Goal: Task Accomplishment & Management: Manage account settings

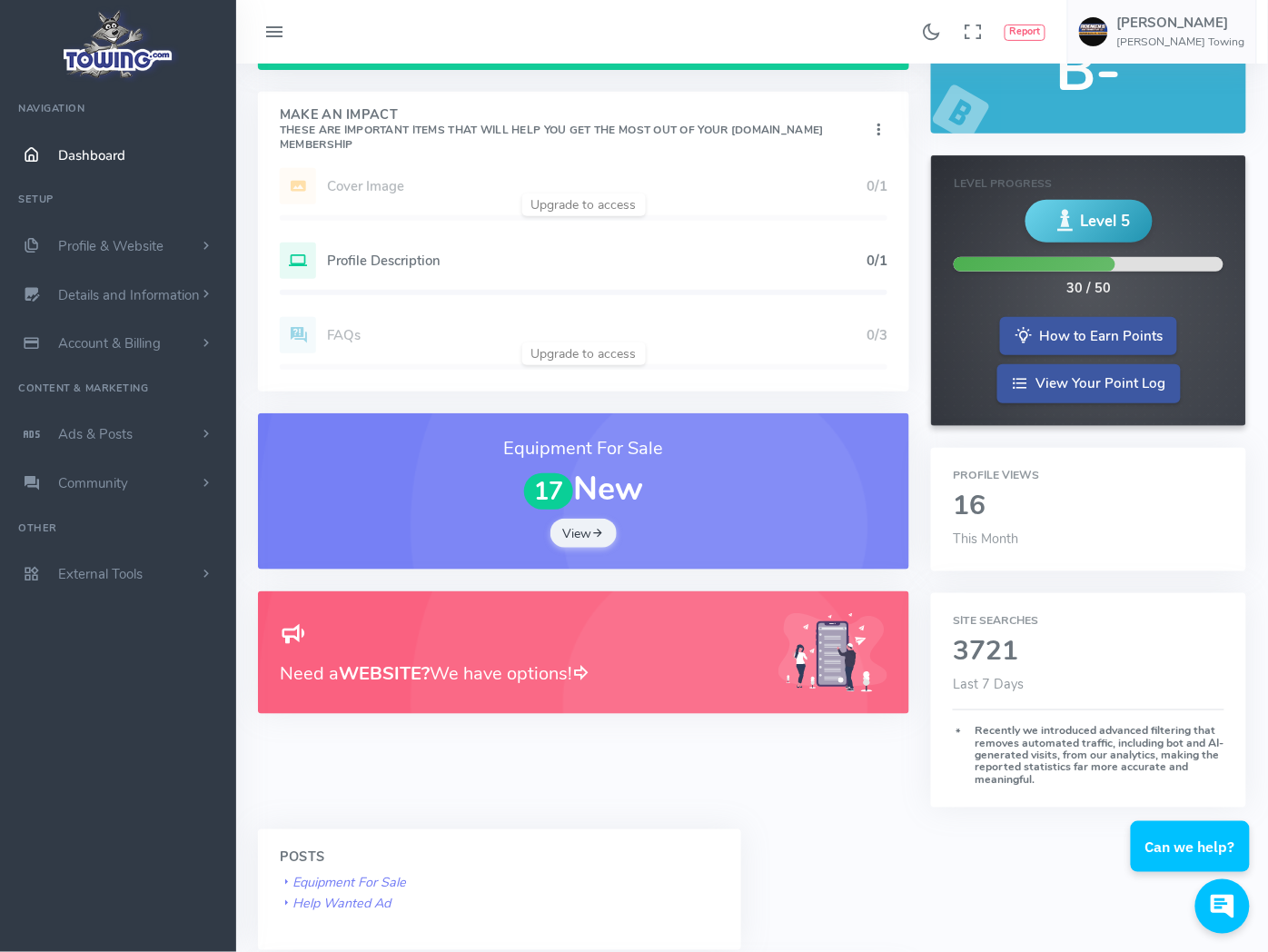
scroll to position [202, 0]
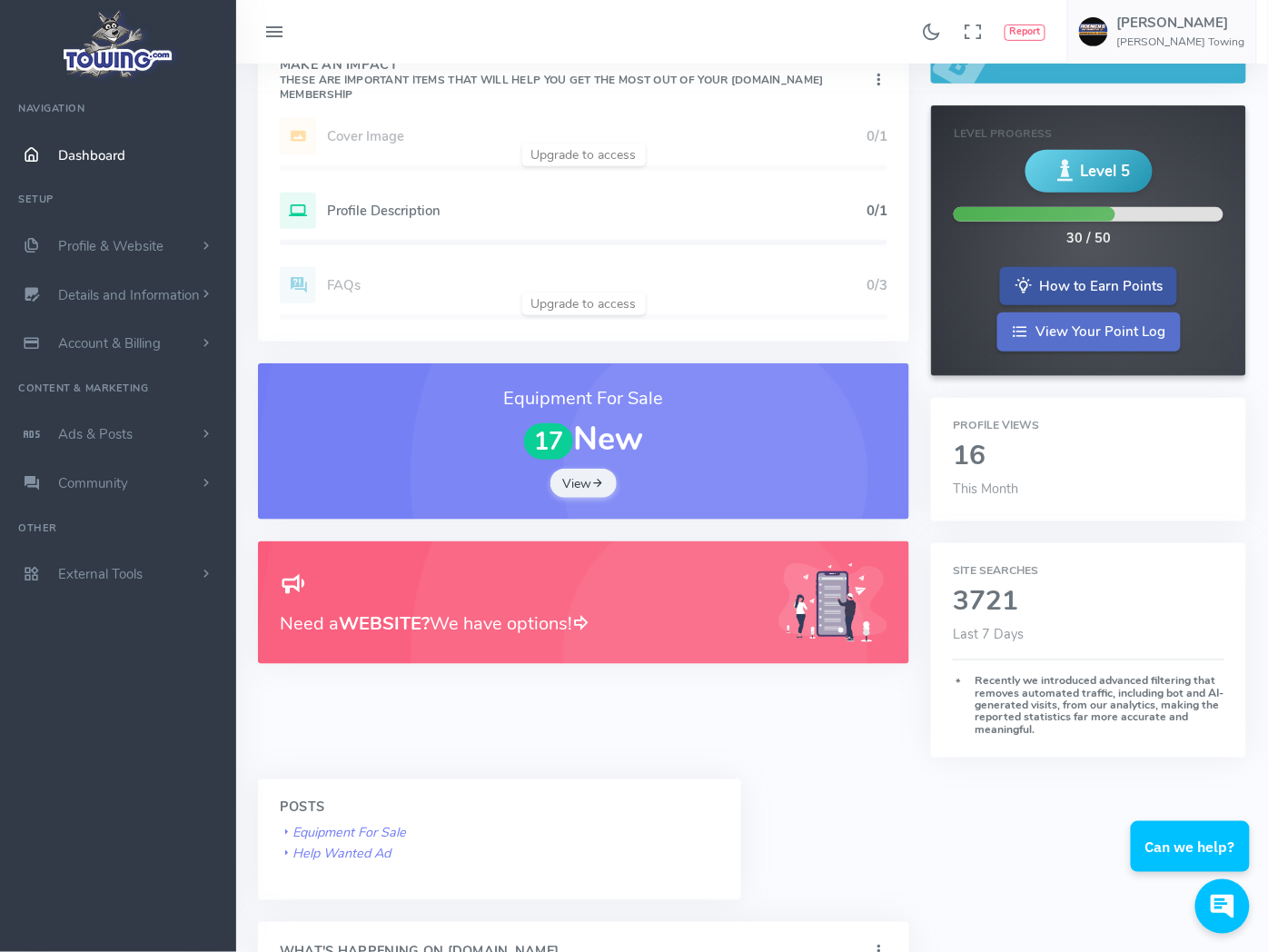
click at [997, 348] on link "View Your Point Log" at bounding box center [1089, 332] width 184 height 39
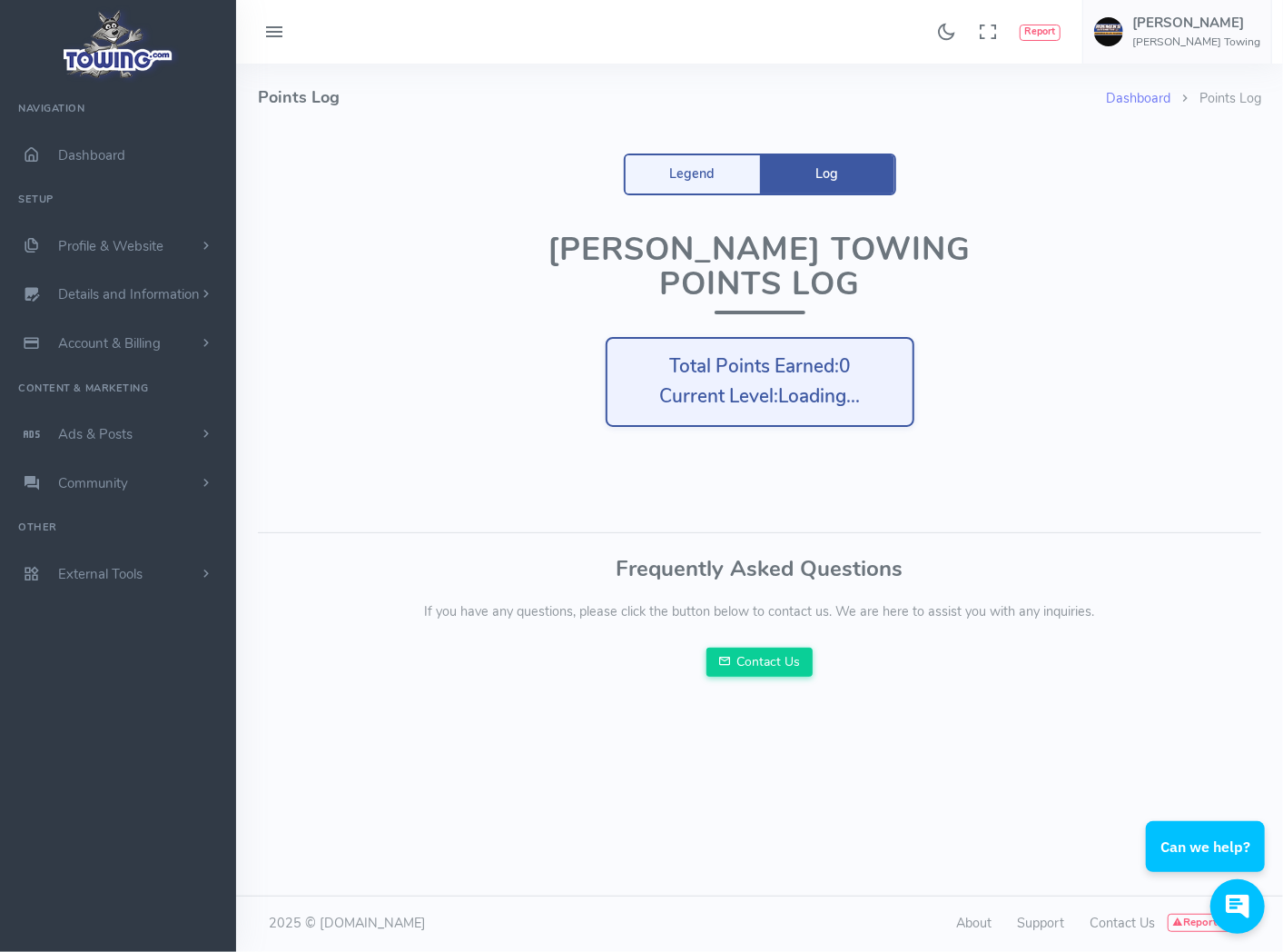
click at [829, 174] on link "Log" at bounding box center [827, 174] width 134 height 38
click at [674, 172] on link "Legend" at bounding box center [693, 174] width 134 height 38
click at [692, 180] on link "Legend" at bounding box center [693, 174] width 134 height 38
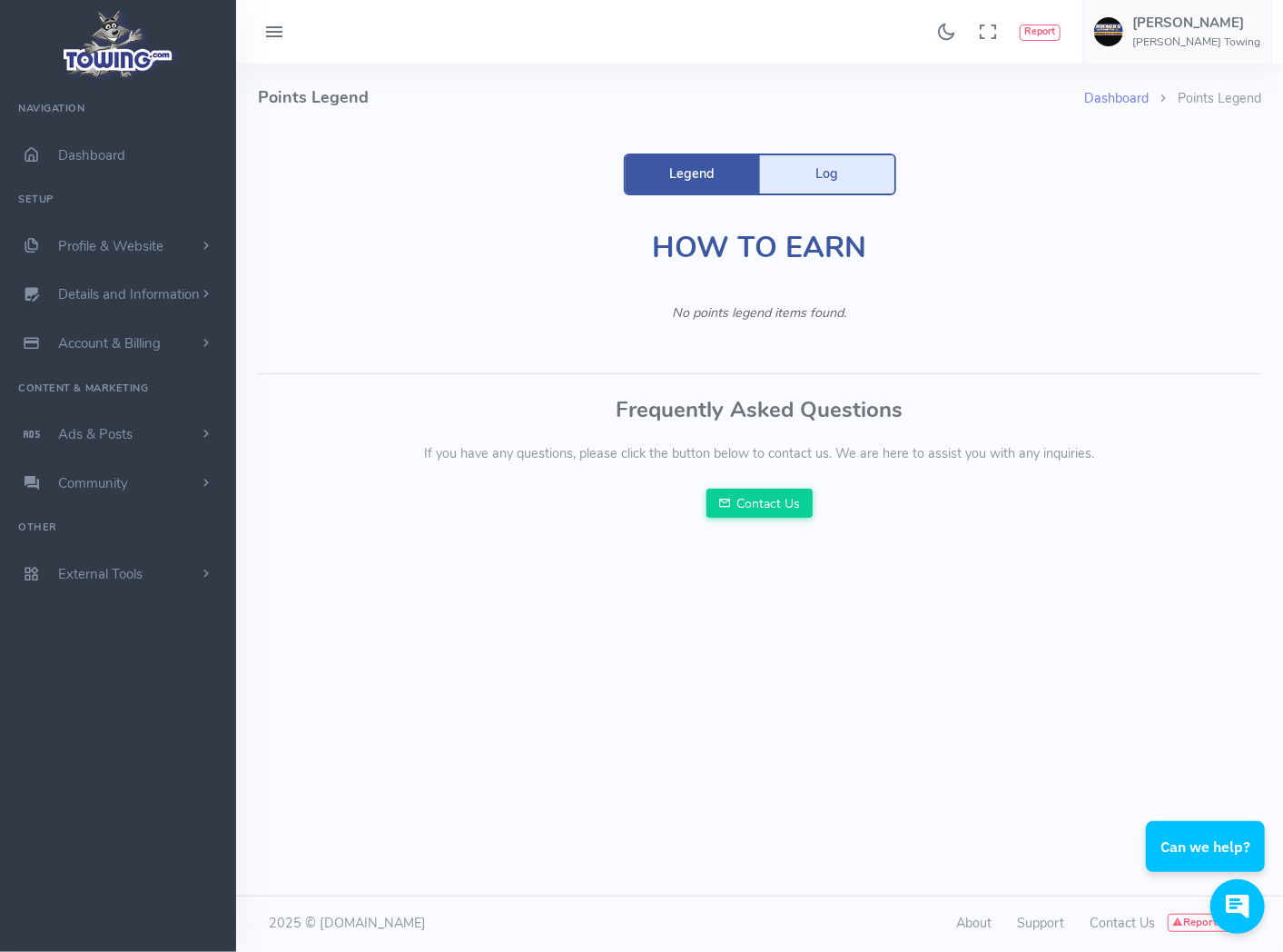
click at [823, 173] on link "Log" at bounding box center [827, 174] width 134 height 38
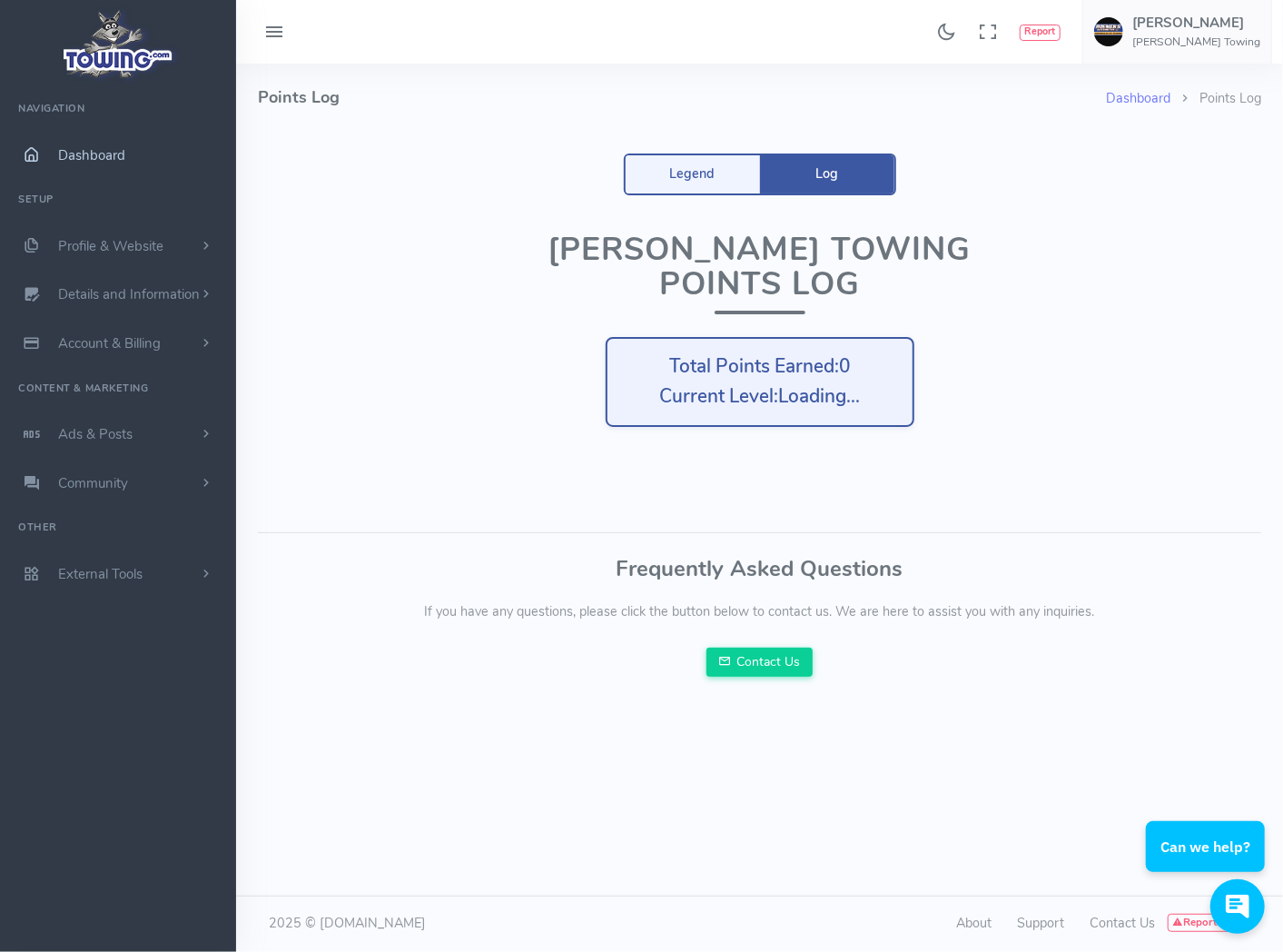
click at [79, 152] on span "Dashboard" at bounding box center [92, 155] width 67 height 18
click at [277, 27] on icon at bounding box center [274, 33] width 22 height 29
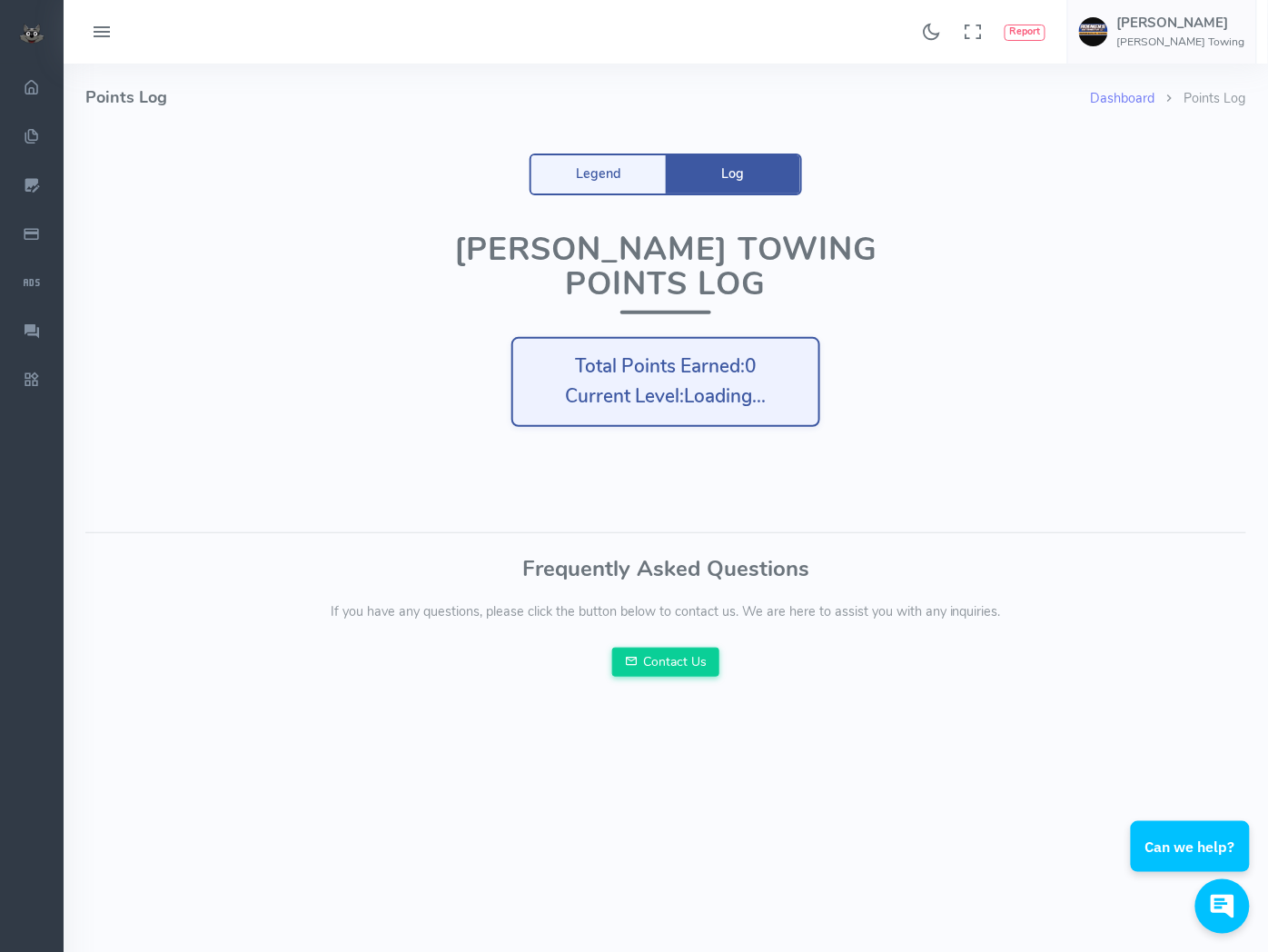
click at [101, 26] on icon at bounding box center [101, 33] width 22 height 29
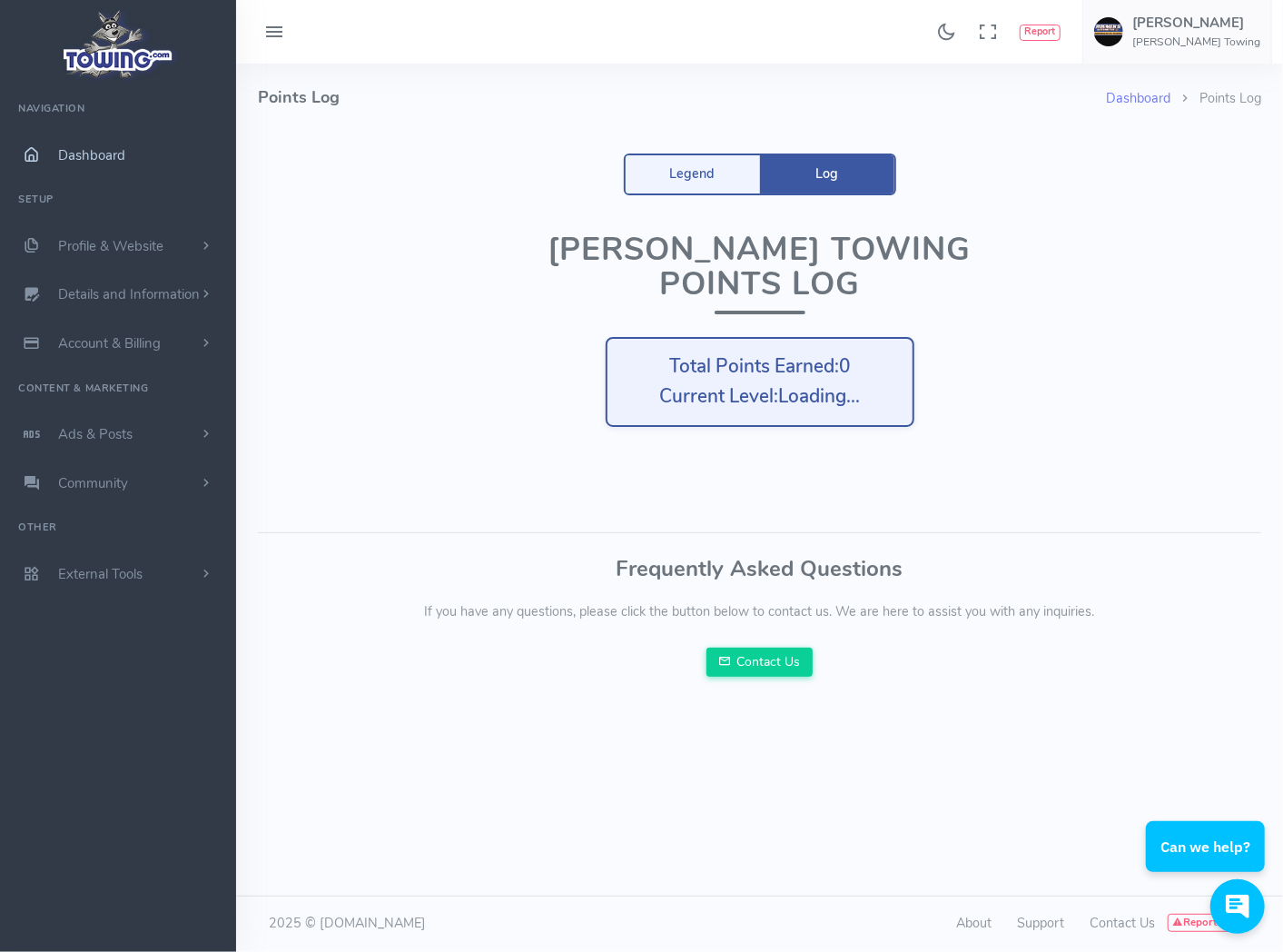
click at [106, 157] on span "Dashboard" at bounding box center [92, 155] width 67 height 18
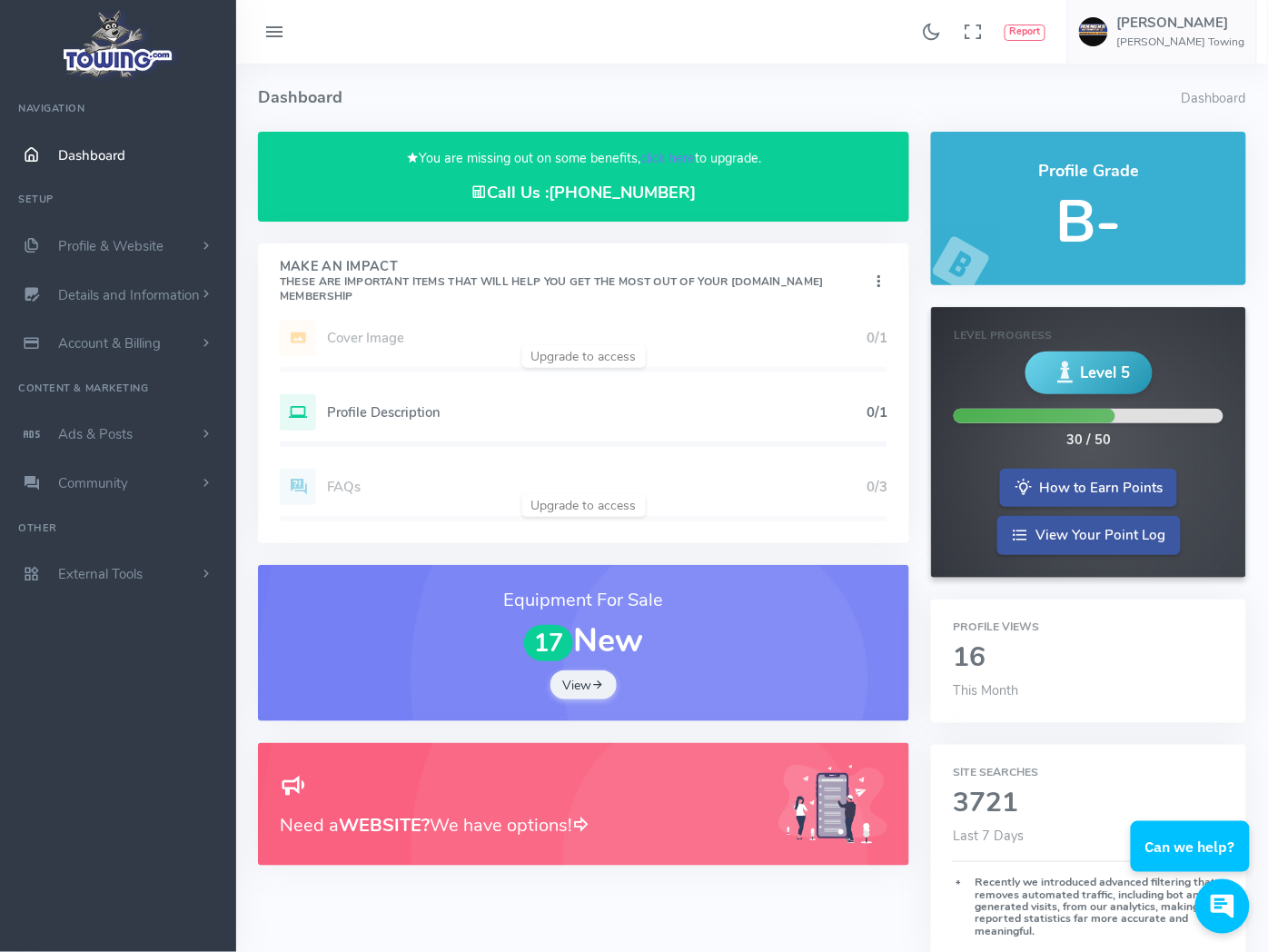
click at [953, 219] on h5 "B-" at bounding box center [1089, 221] width 272 height 64
click at [377, 420] on h5 "Profile Description" at bounding box center [597, 411] width 540 height 14
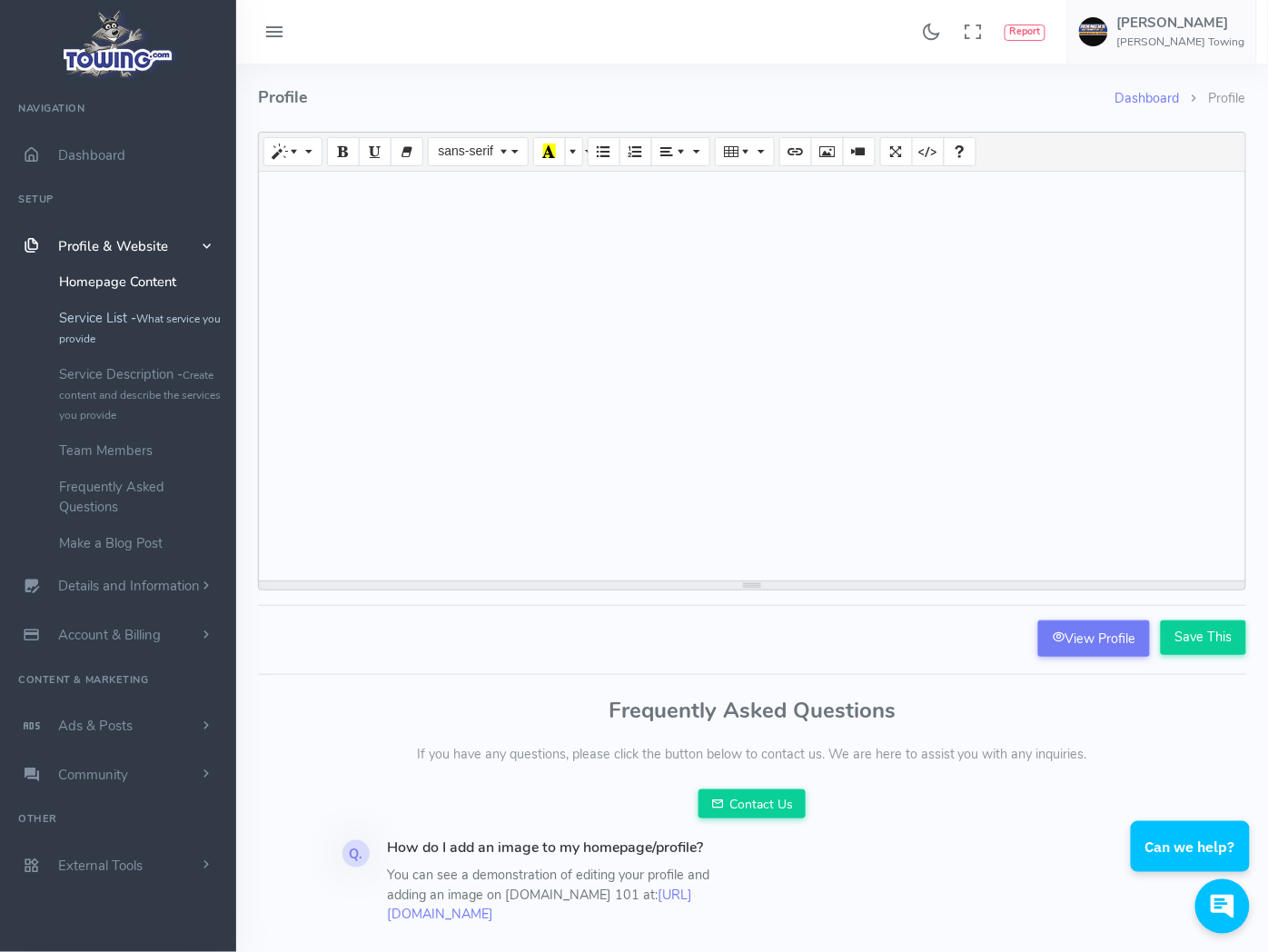
click at [99, 313] on link "Service List - What service you provide" at bounding box center [140, 327] width 190 height 56
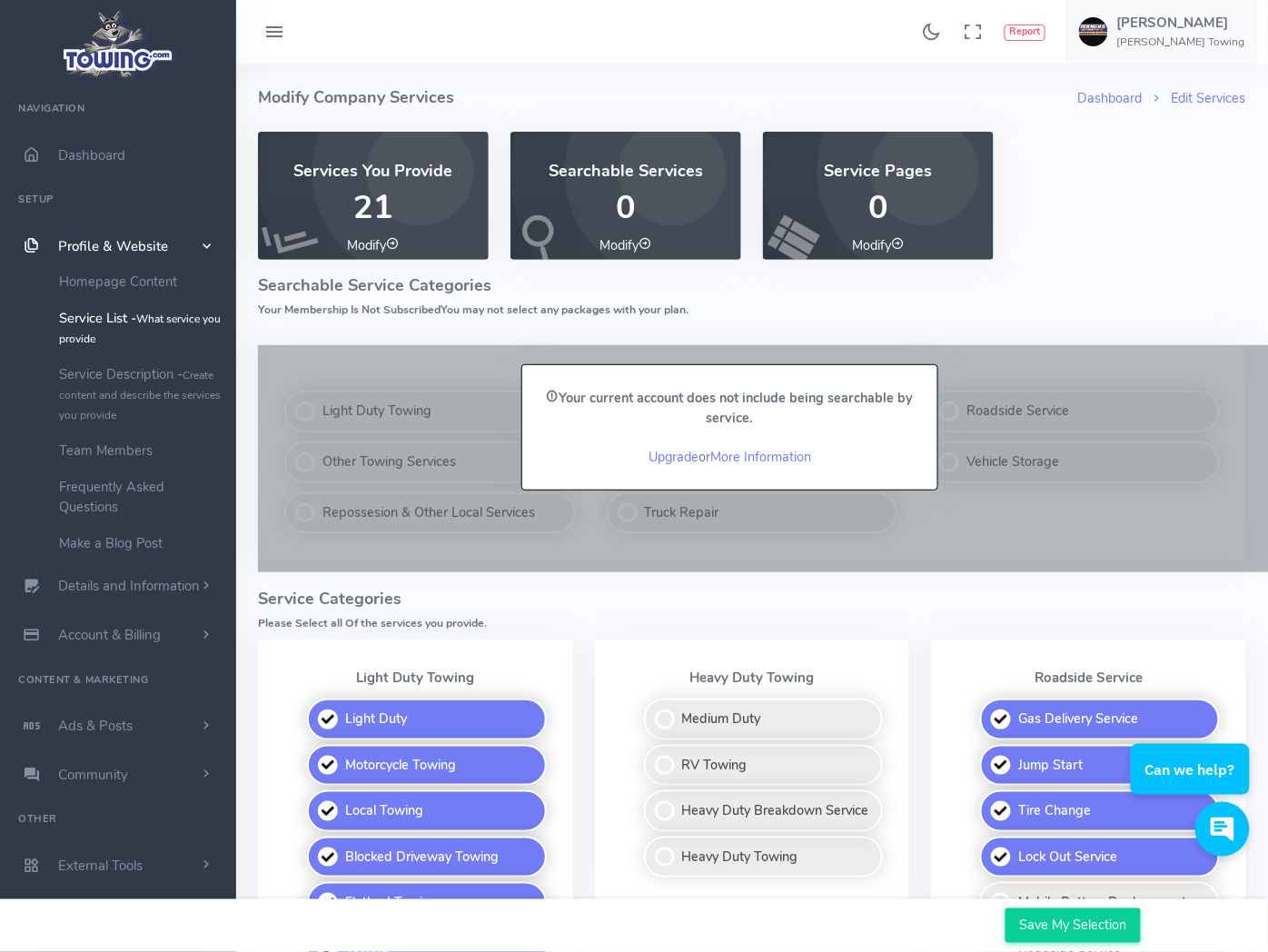
click at [652, 247] on icon at bounding box center [645, 243] width 12 height 12
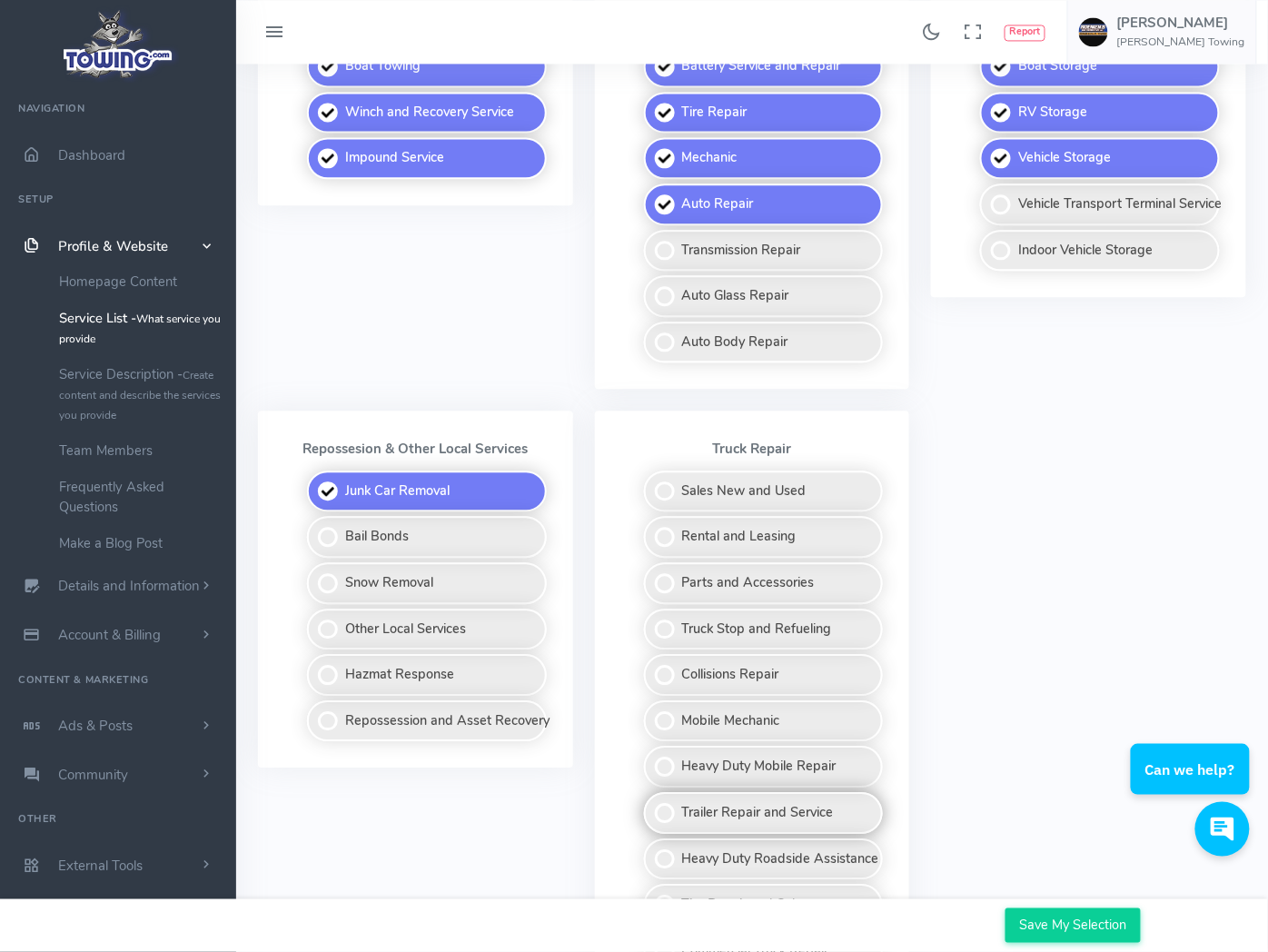
scroll to position [1038, 0]
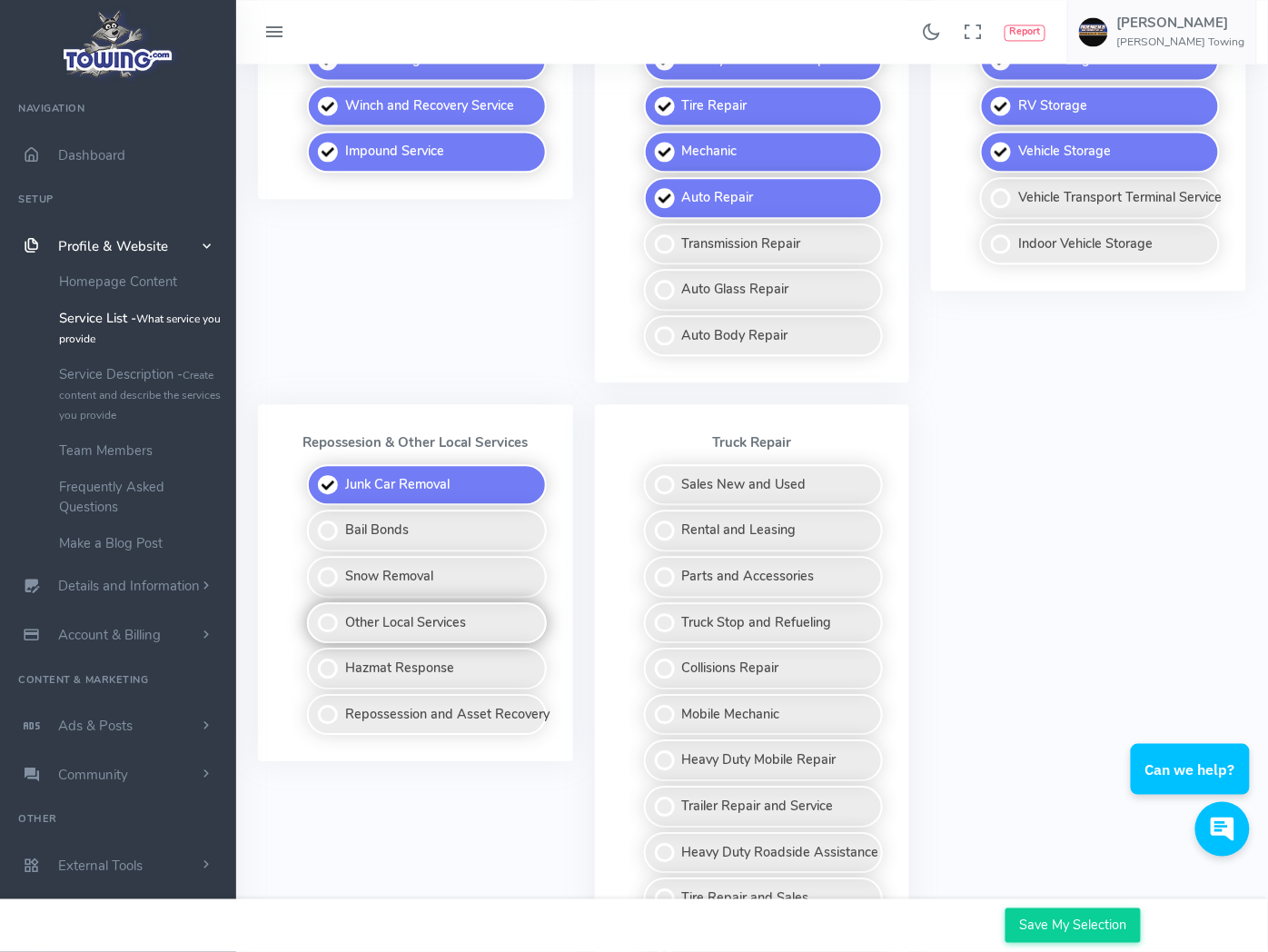
click at [433, 602] on label "Other Local Services" at bounding box center [427, 623] width 240 height 42
click at [314, 602] on input "Other Local Services" at bounding box center [308, 608] width 11 height 11
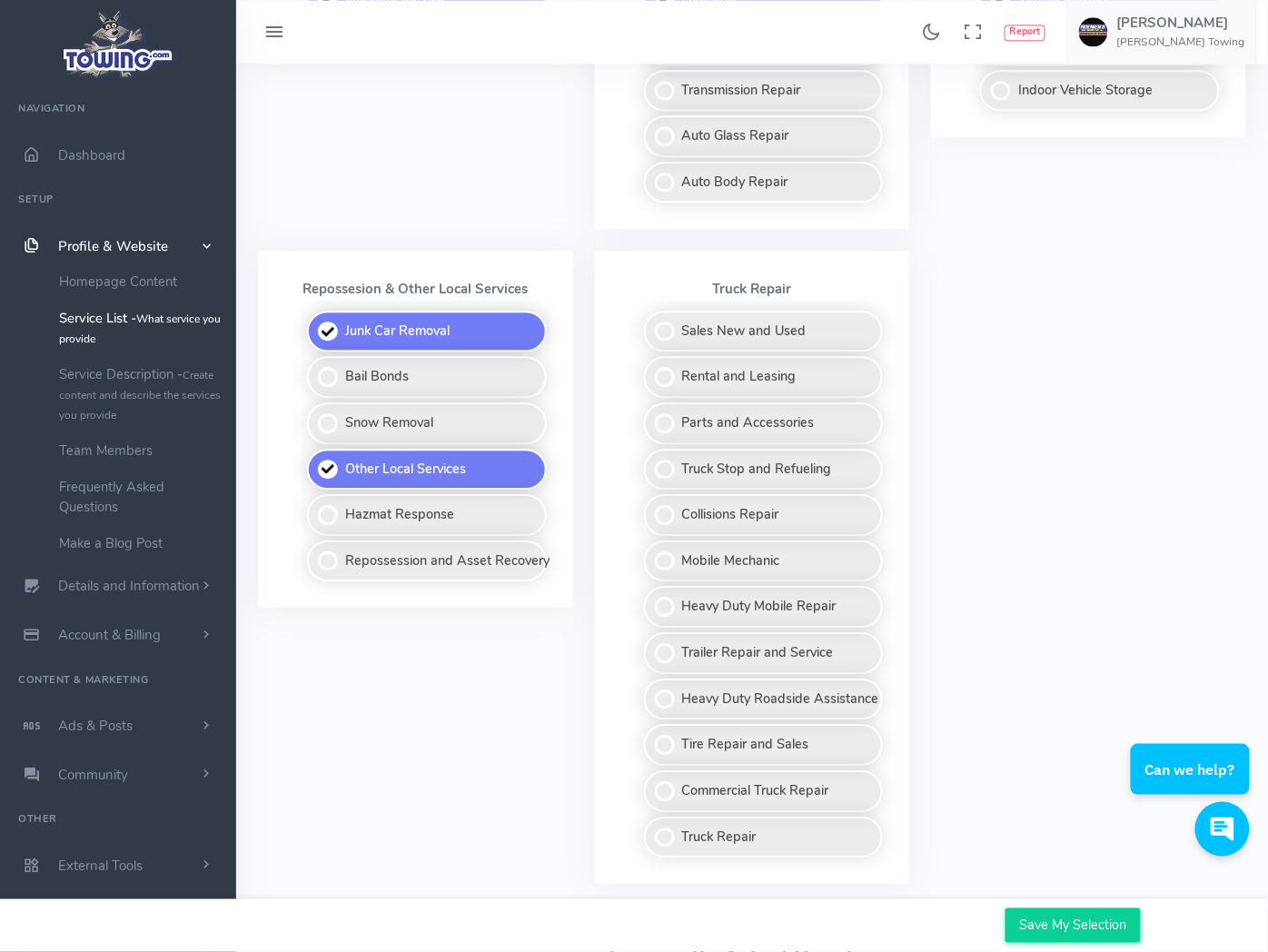
scroll to position [1240, 0]
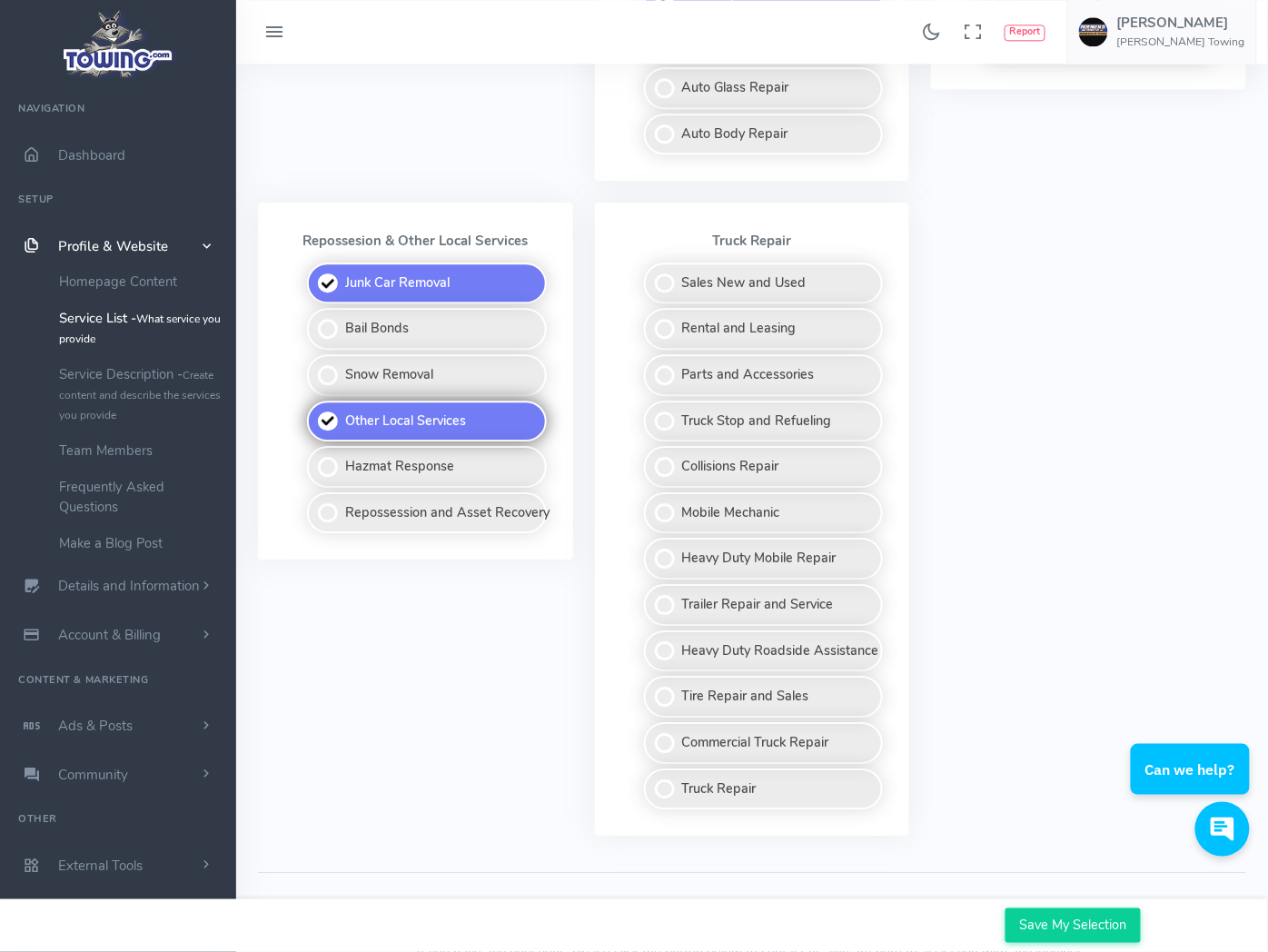
click at [348, 401] on label "Other Local Services" at bounding box center [427, 422] width 240 height 42
click at [314, 401] on input "Other Local Services" at bounding box center [308, 407] width 11 height 11
checkbox input "false"
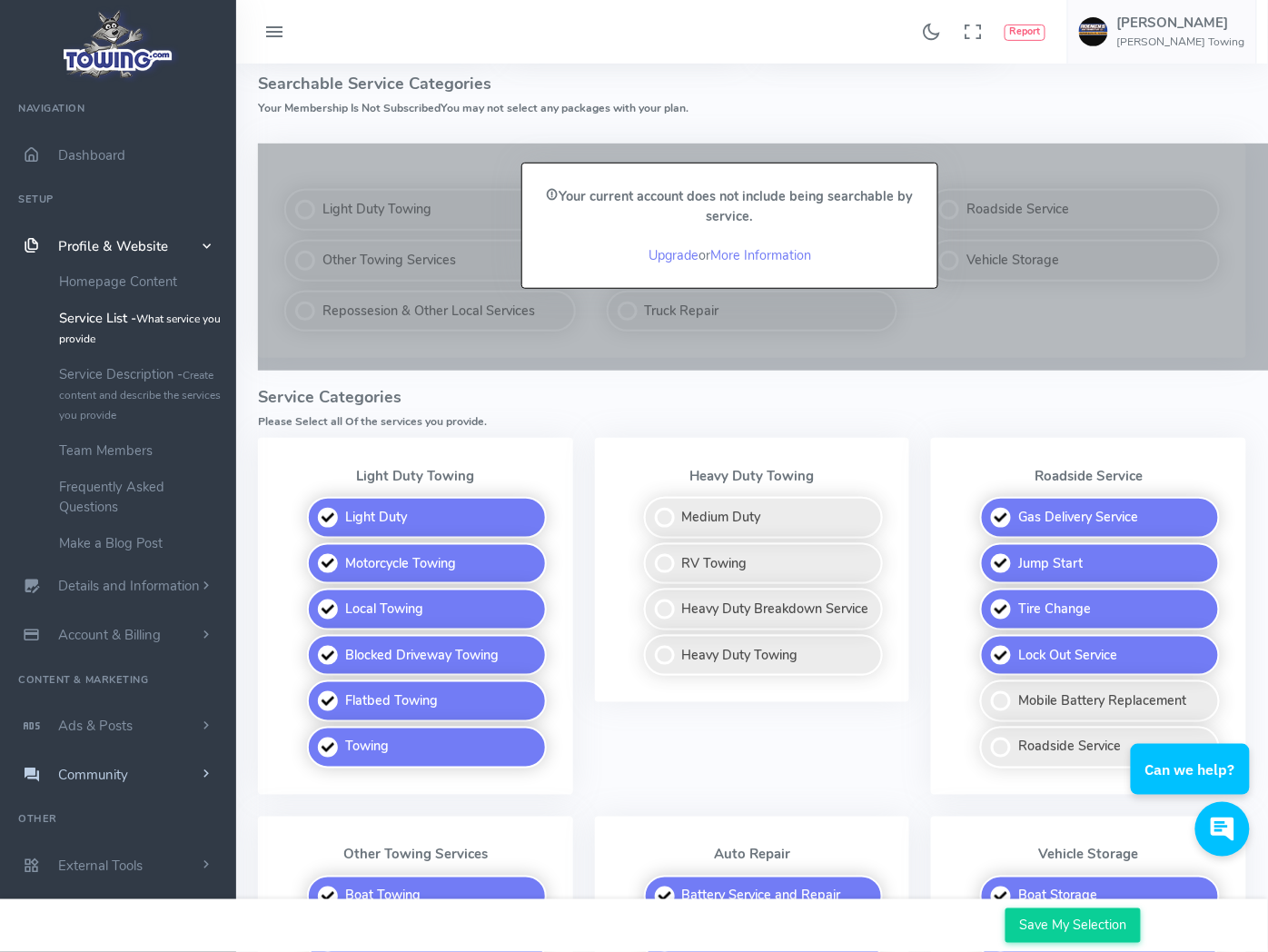
scroll to position [0, 0]
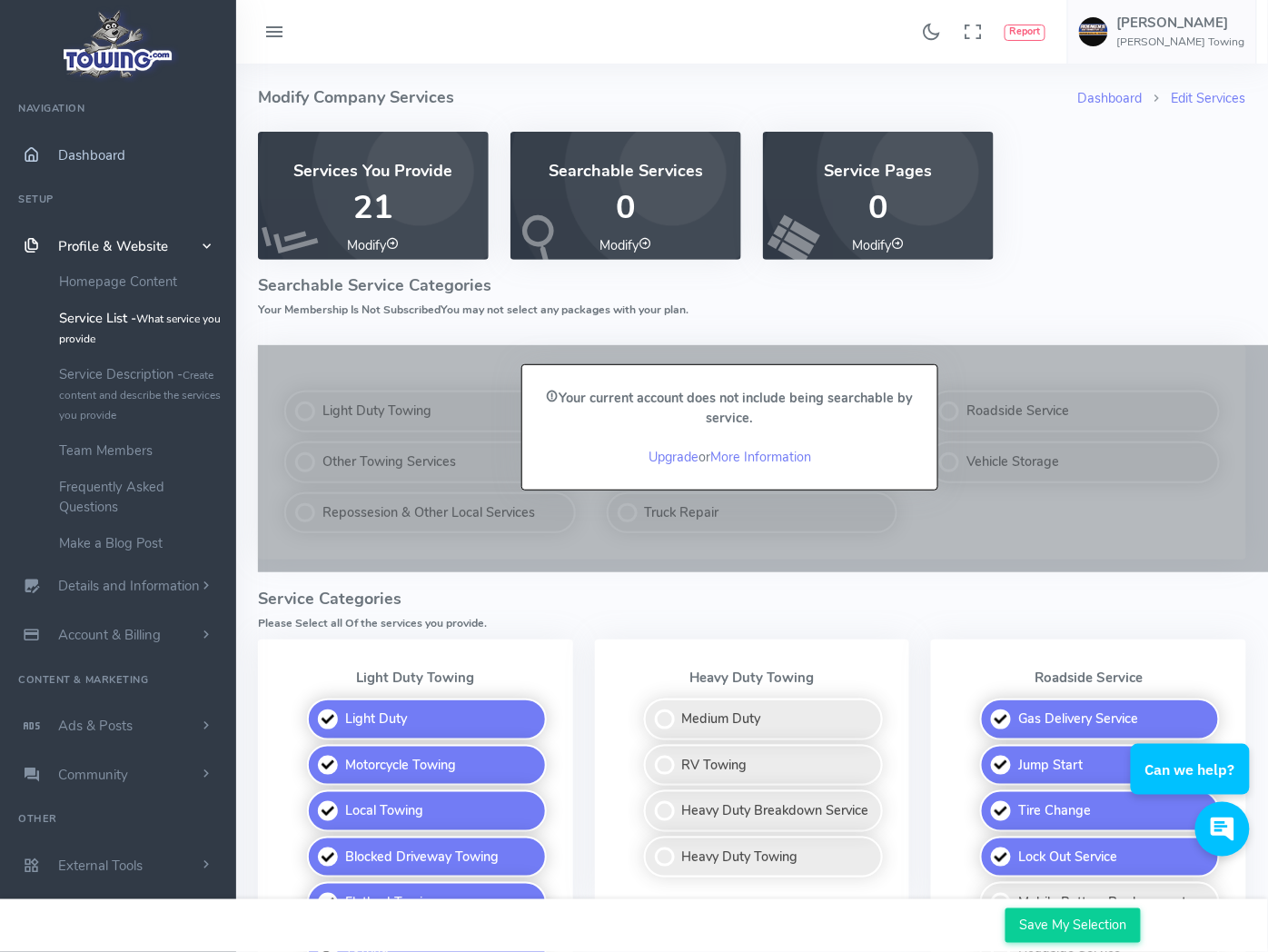
click at [97, 160] on span "Dashboard" at bounding box center [92, 155] width 67 height 18
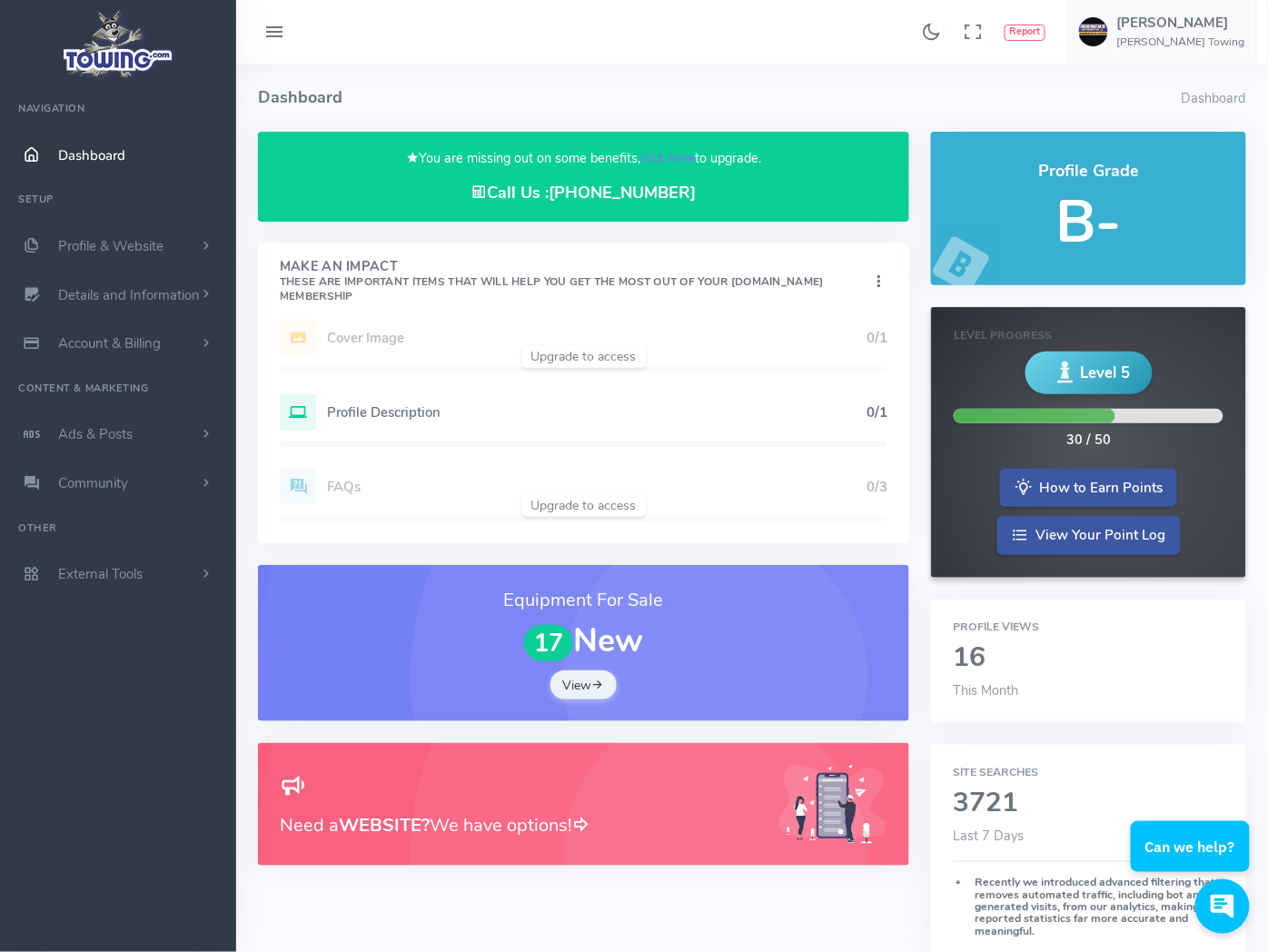
click at [953, 232] on h5 "B-" at bounding box center [1089, 221] width 272 height 64
click at [104, 53] on img at bounding box center [119, 44] width 122 height 77
